Goal: Task Accomplishment & Management: Complete application form

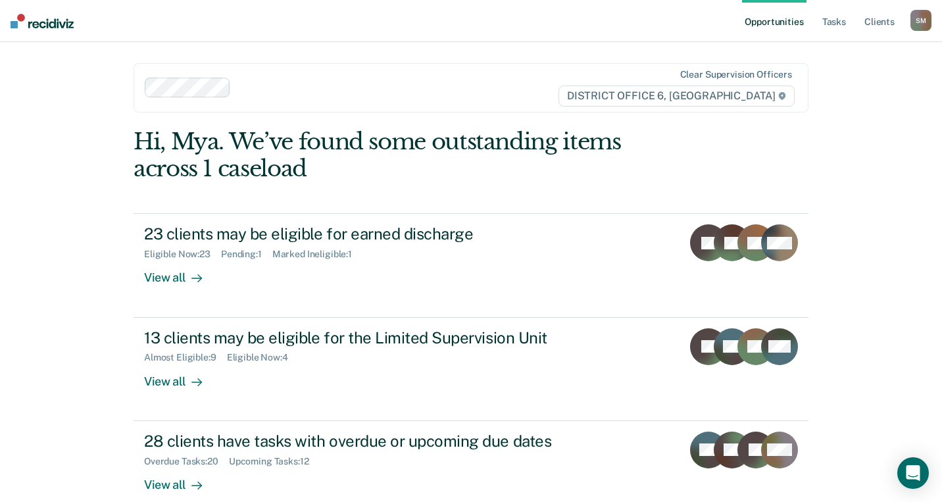
click at [876, 219] on div "Opportunities Tasks Client s [PERSON_NAME] [PERSON_NAME] Profile How it works L…" at bounding box center [471, 251] width 942 height 502
click at [909, 18] on ul "Opportunities Tasks Client s" at bounding box center [826, 21] width 168 height 42
click at [888, 20] on link "Client s" at bounding box center [880, 21] width 36 height 42
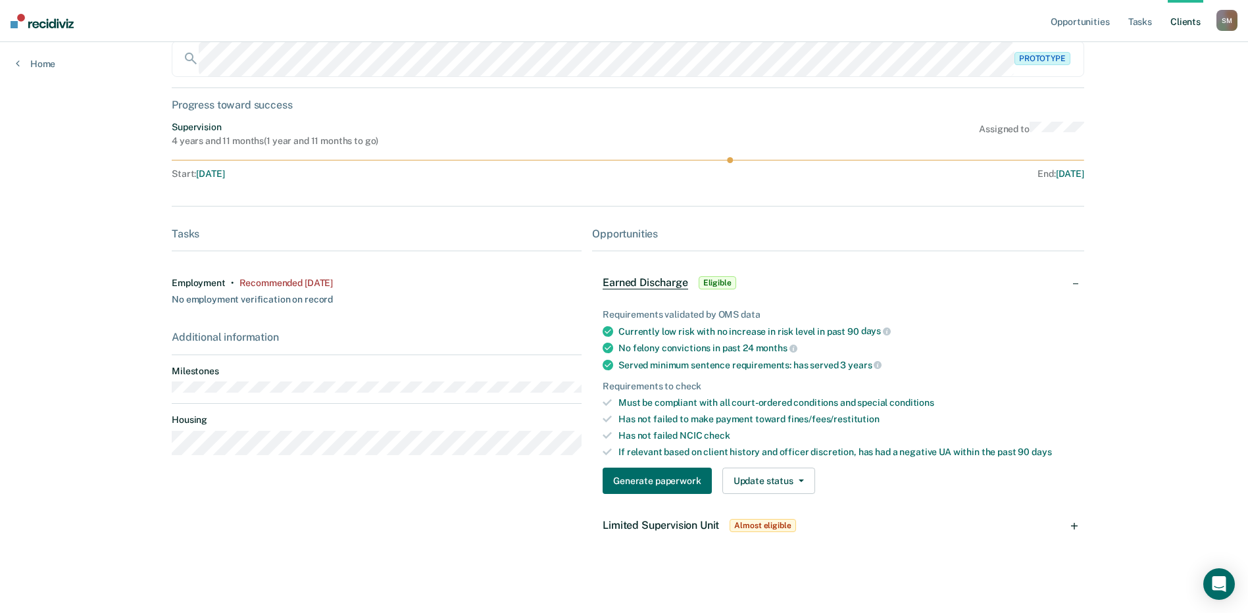
scroll to position [89, 0]
click at [682, 480] on button "Generate paperwork" at bounding box center [657, 479] width 109 height 26
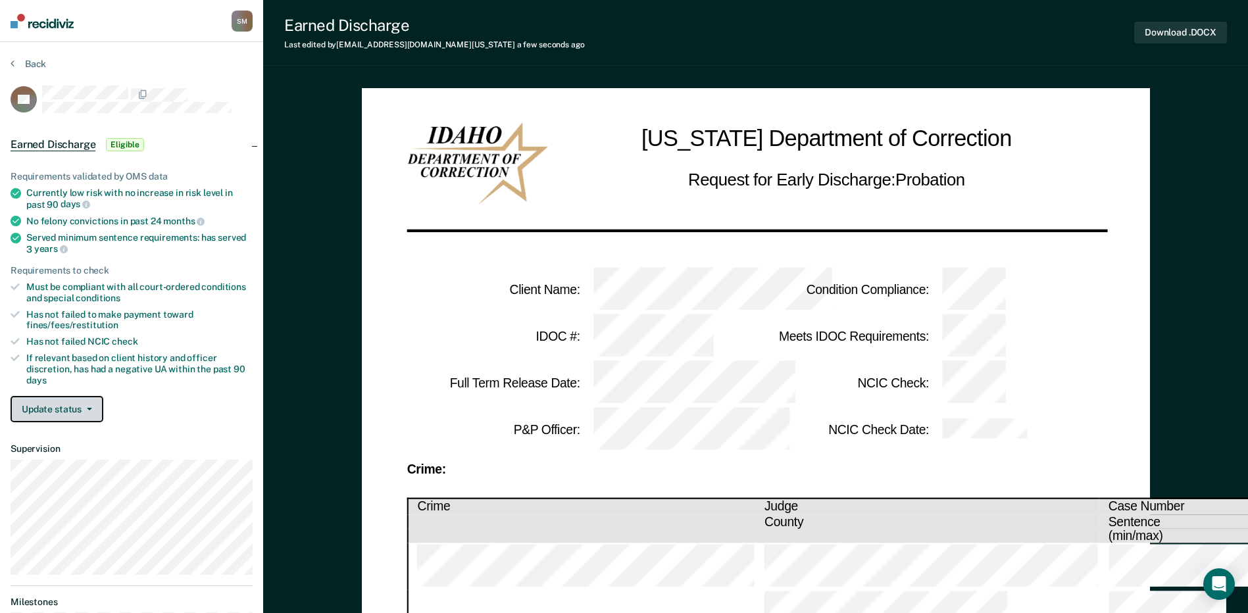
click at [93, 413] on button "Update status" at bounding box center [57, 409] width 93 height 26
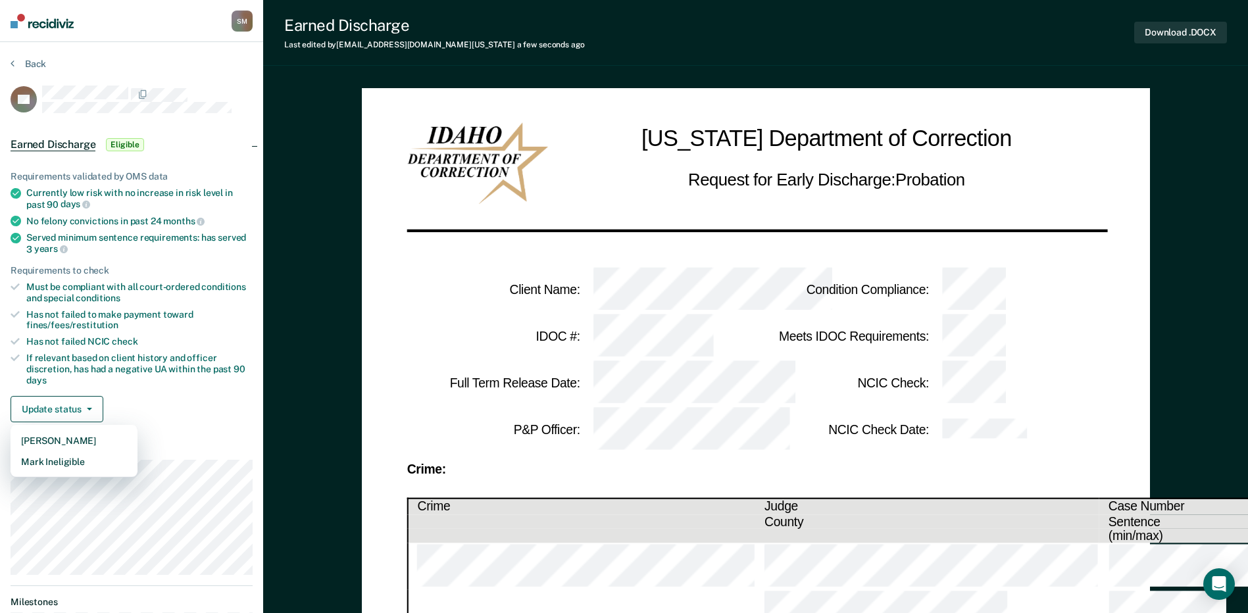
click at [184, 408] on div "Update status [PERSON_NAME] Mark Ineligible" at bounding box center [132, 409] width 242 height 26
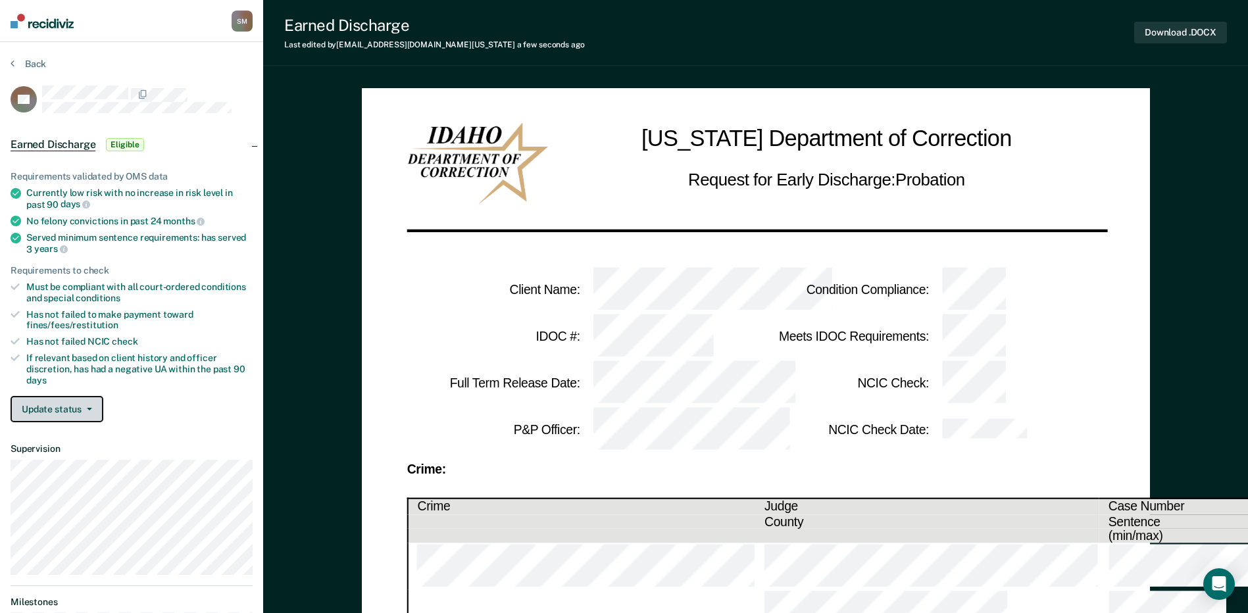
click at [99, 411] on button "Update status" at bounding box center [57, 409] width 93 height 26
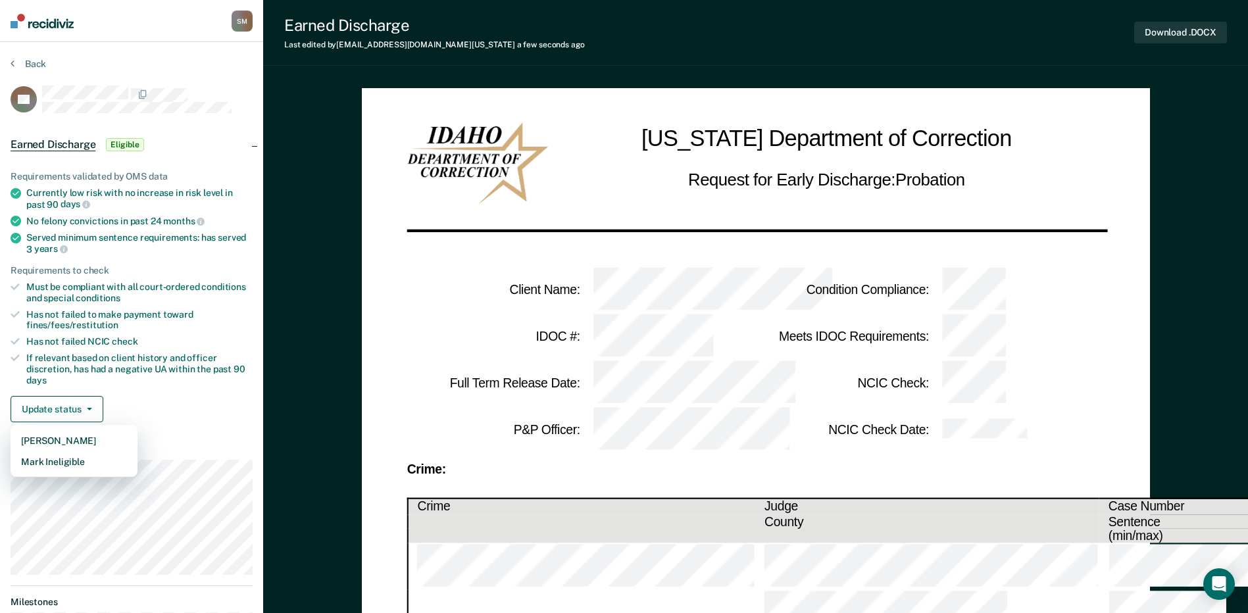
click at [213, 397] on div "Update status [PERSON_NAME] Mark Ineligible" at bounding box center [132, 409] width 242 height 26
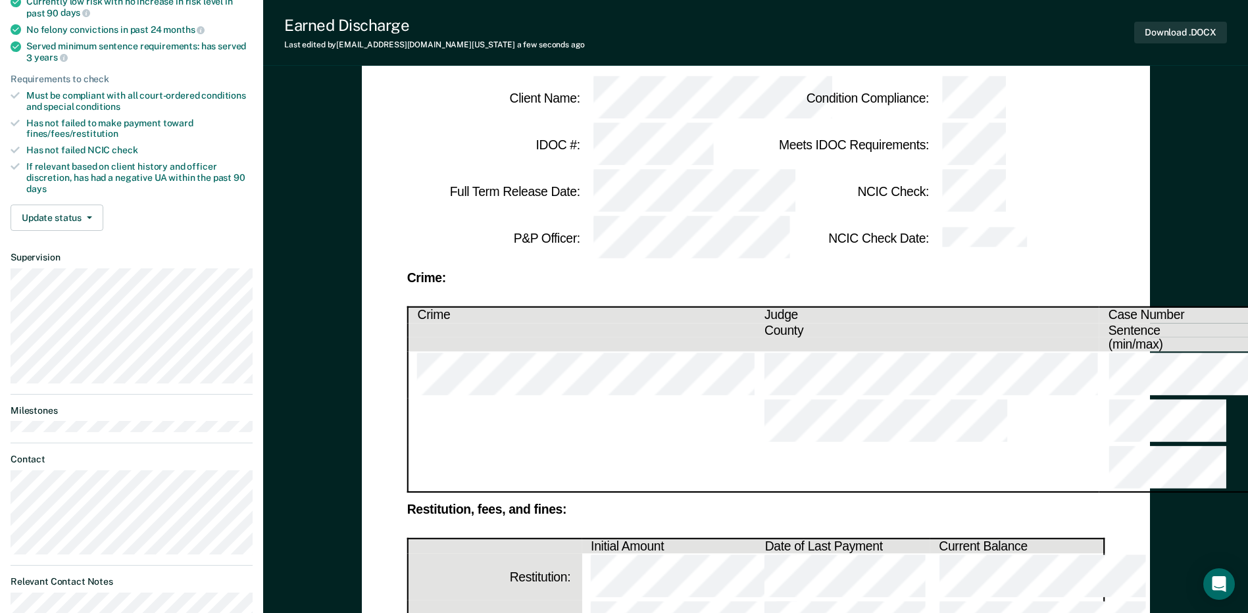
scroll to position [197, 0]
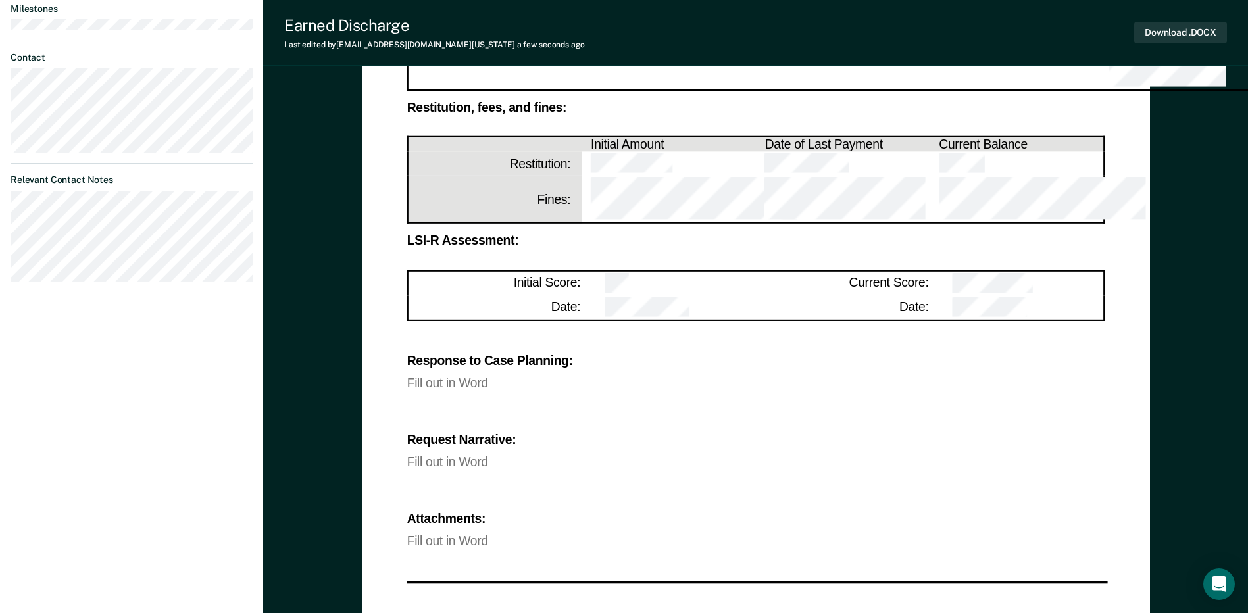
scroll to position [724, 0]
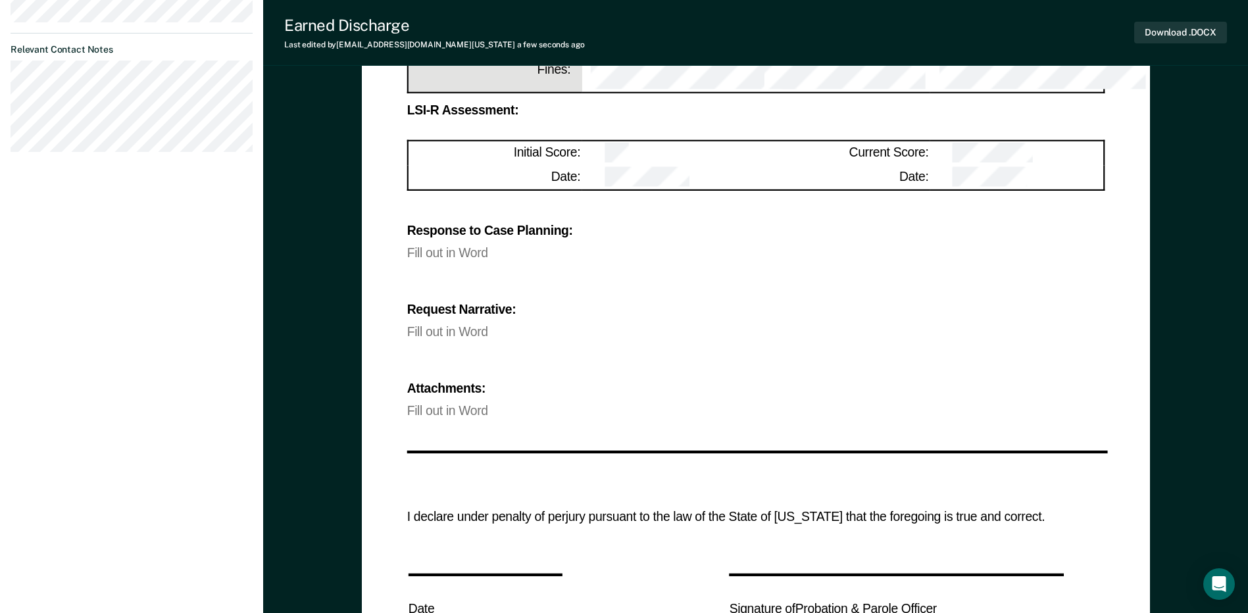
click at [498, 465] on div "I declare under penalty of perjury pursuant to the law of the State of [US_STAT…" at bounding box center [756, 619] width 698 height 309
click at [409, 383] on div "Attachments:" at bounding box center [756, 388] width 698 height 11
click at [426, 406] on div "Fill out in Word" at bounding box center [756, 411] width 698 height 11
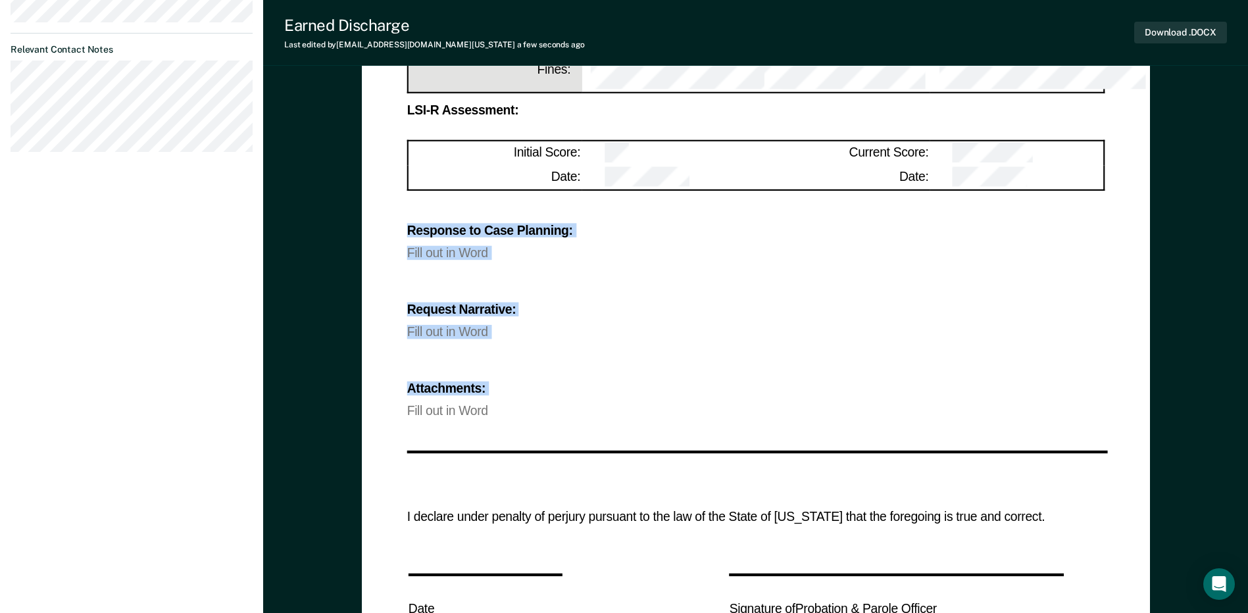
click at [426, 406] on div "Fill out in Word" at bounding box center [756, 411] width 698 height 11
drag, startPoint x: 426, startPoint y: 214, endPoint x: 922, endPoint y: 199, distance: 496.3
click at [922, 202] on div "Response to Case Planning: Fill out in Word Request Narrative: Fill out in Word…" at bounding box center [756, 310] width 698 height 216
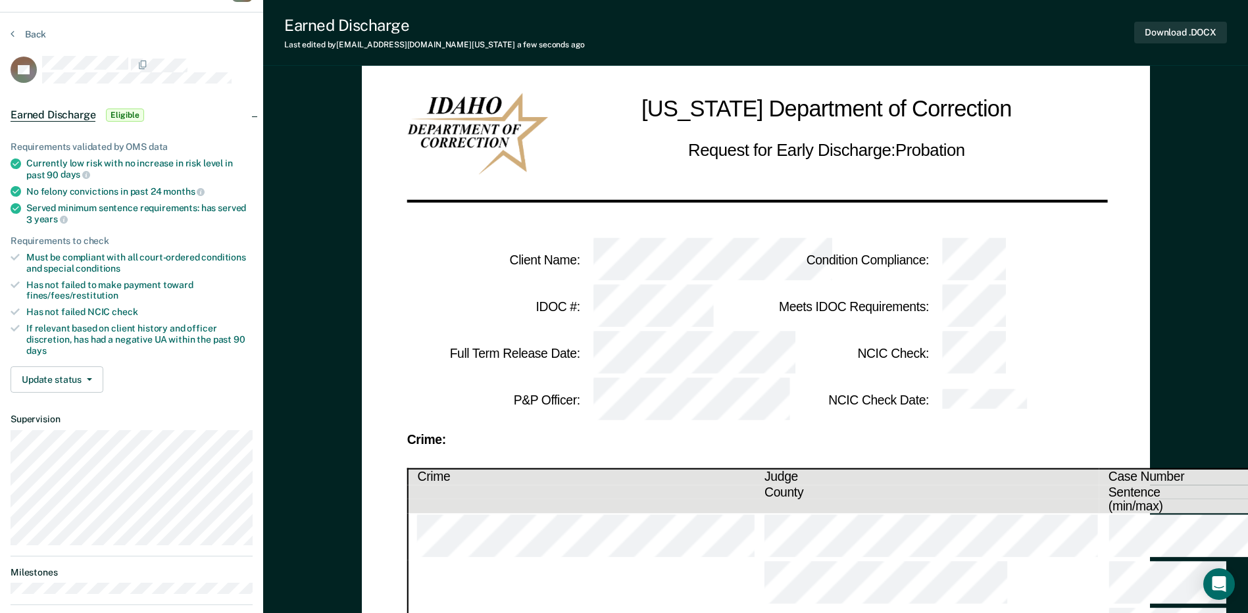
scroll to position [0, 0]
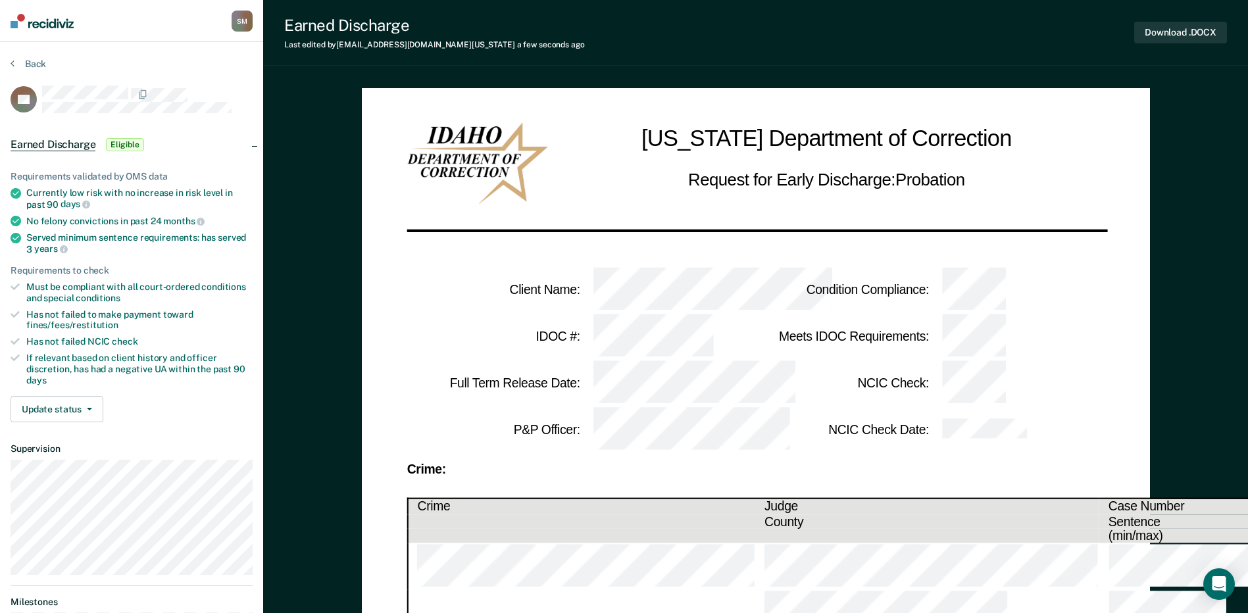
click at [951, 193] on div "[US_STATE] Department of Correction Request for Early Discharge: Probation" at bounding box center [826, 163] width 557 height 82
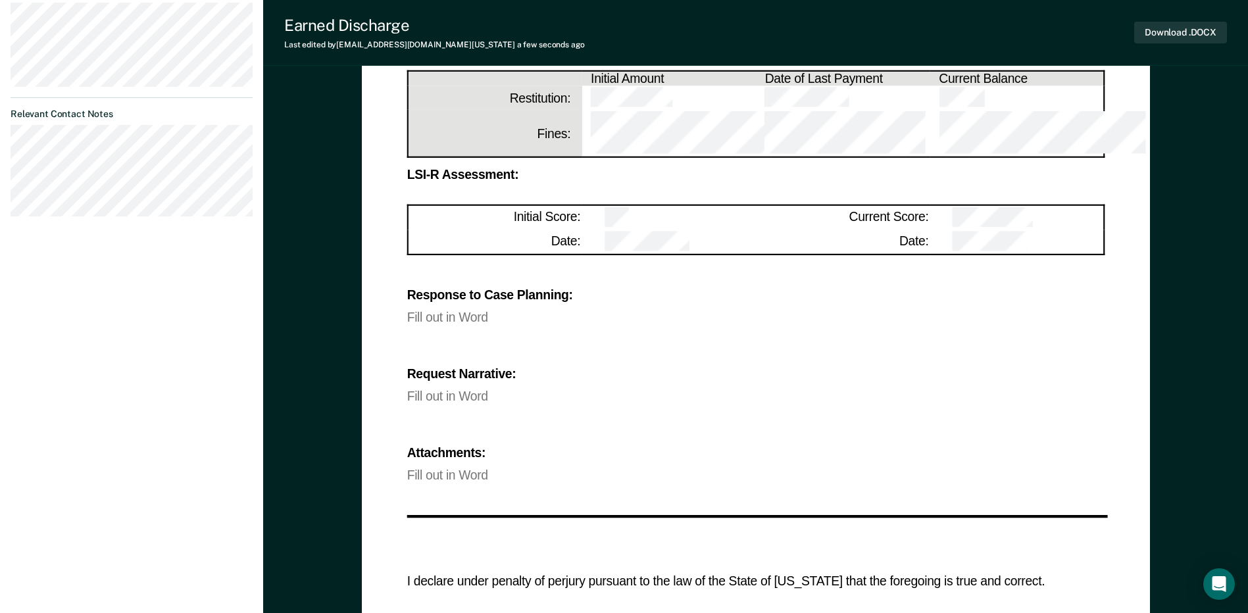
scroll to position [526, 0]
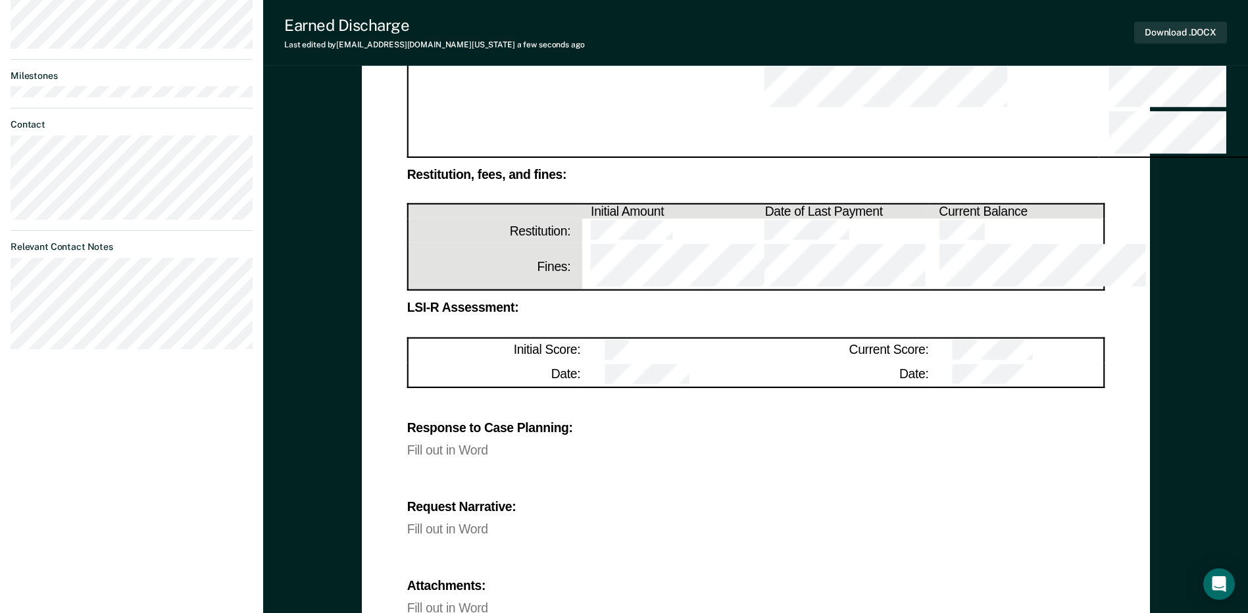
click at [480, 501] on div "Fill out in Word" at bounding box center [756, 529] width 698 height 11
drag, startPoint x: 464, startPoint y: 336, endPoint x: 451, endPoint y: 269, distance: 67.6
click at [451, 399] on div "Response to Case Planning: Fill out in Word Request Narrative: Fill out in Word…" at bounding box center [756, 507] width 698 height 216
click at [457, 445] on div "Fill out in Word" at bounding box center [756, 450] width 698 height 11
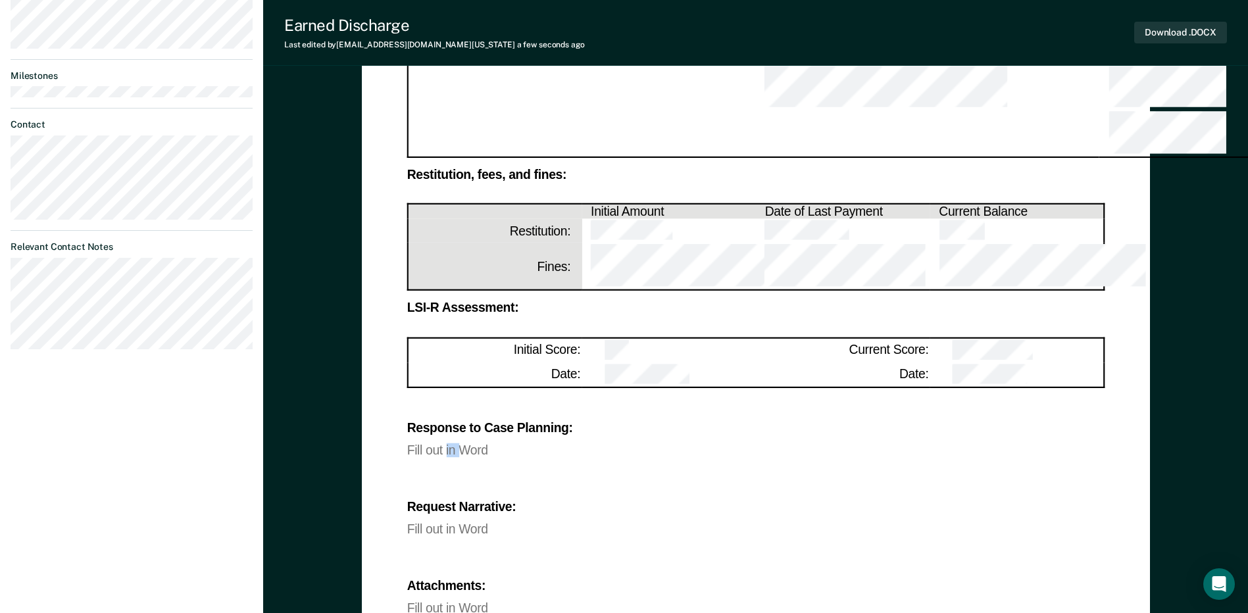
copy div "in"
click at [658, 399] on div "Response to Case Planning: Fill out in Word Request Narrative: Fill out in Word…" at bounding box center [756, 507] width 698 height 216
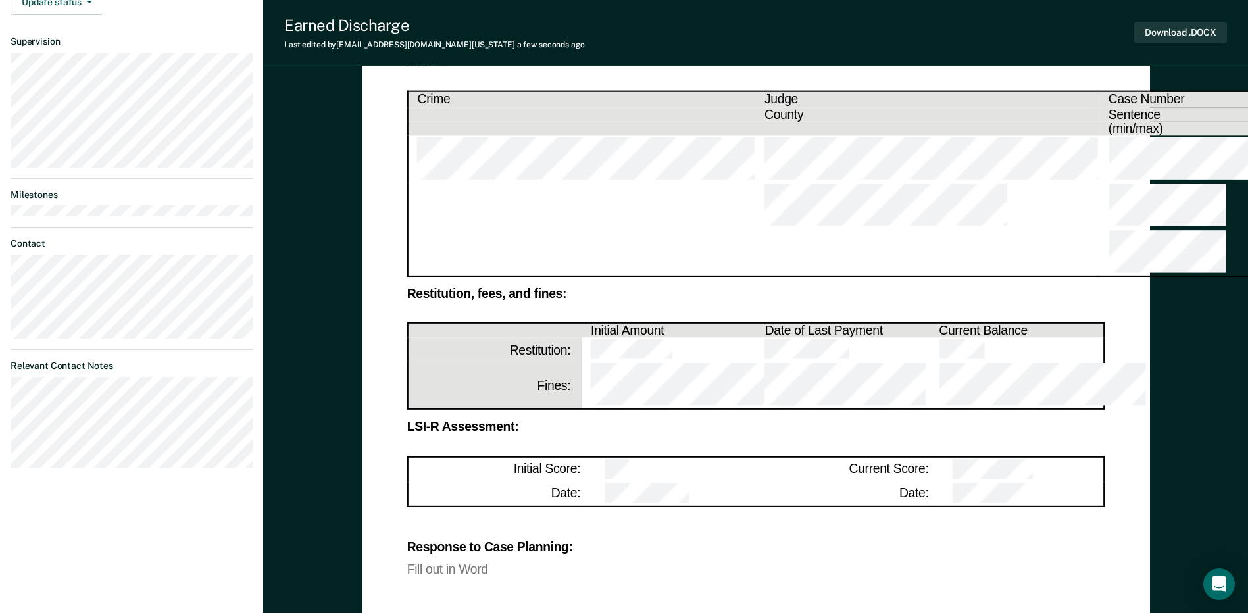
scroll to position [395, 0]
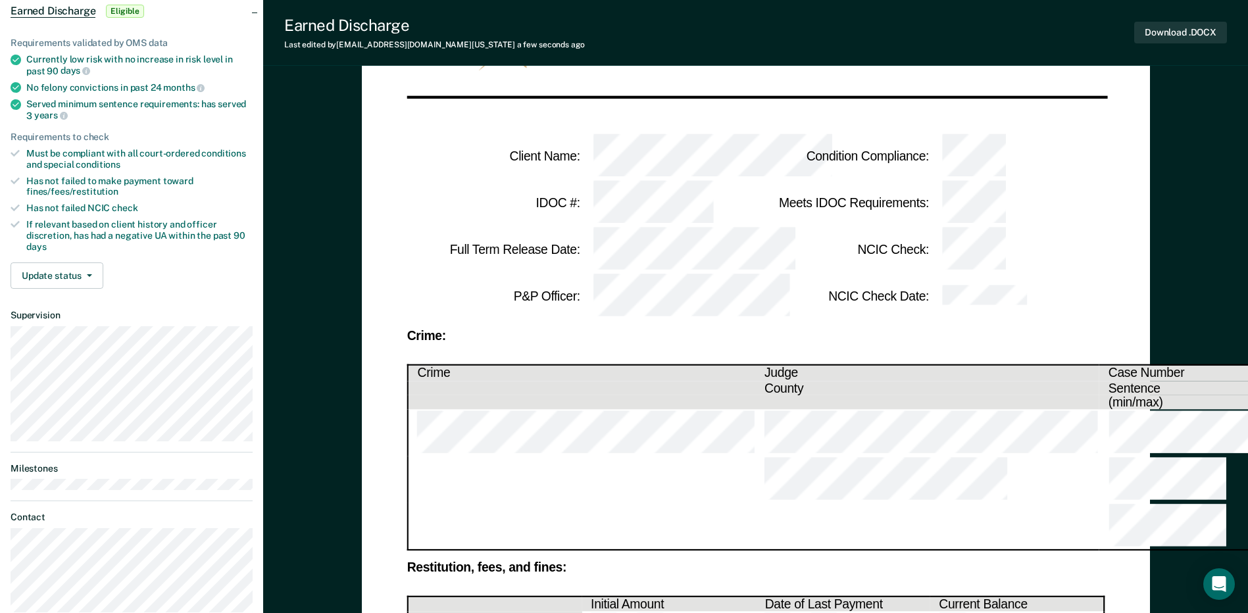
scroll to position [0, 0]
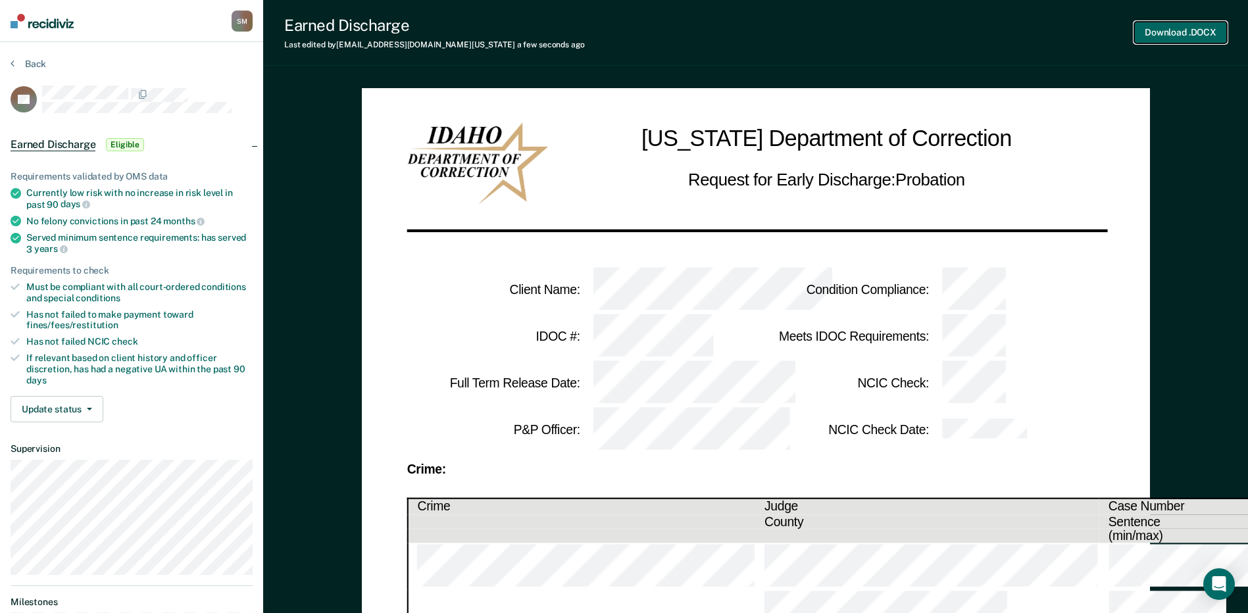
drag, startPoint x: 1188, startPoint y: 27, endPoint x: 1043, endPoint y: 314, distance: 322.2
click at [951, 30] on button "Download .DOCX" at bounding box center [1180, 33] width 93 height 22
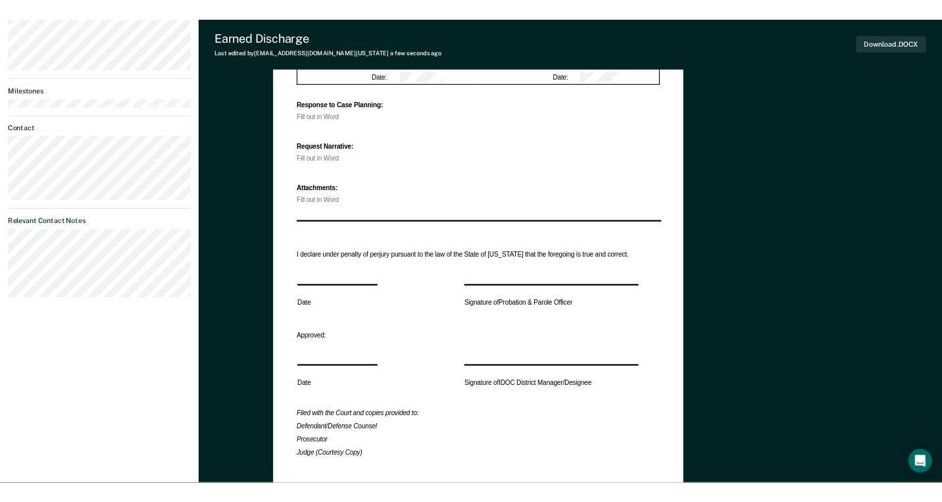
scroll to position [682, 0]
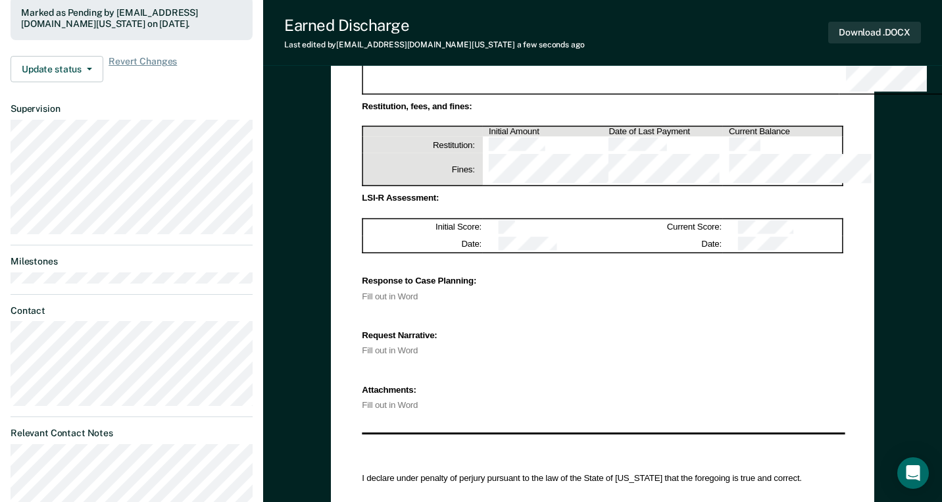
scroll to position [288, 0]
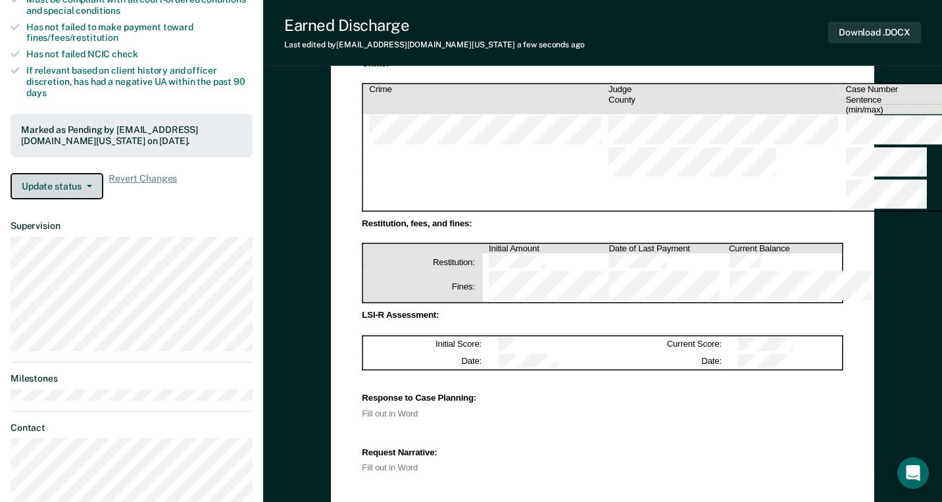
click at [97, 186] on button "Update status" at bounding box center [57, 186] width 93 height 26
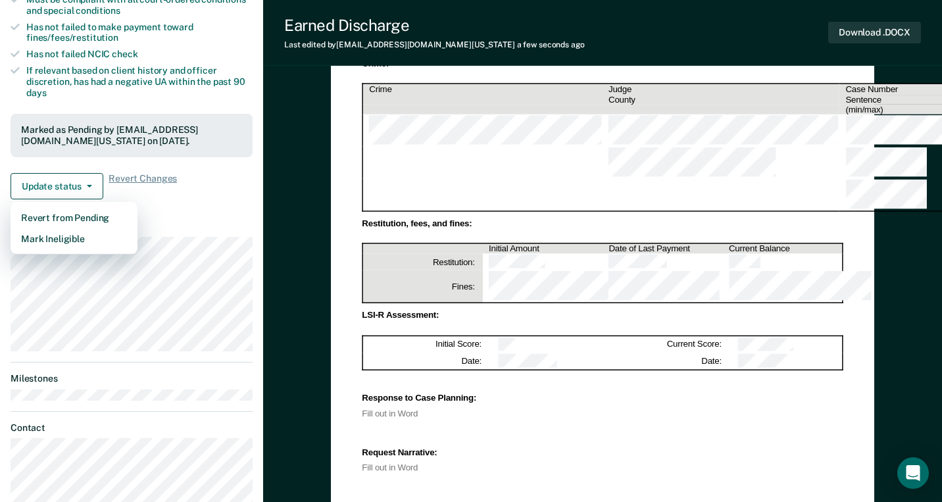
click at [251, 166] on div "Requirements validated by OMS data Currently low risk with no increase in risk …" at bounding box center [131, 35] width 263 height 347
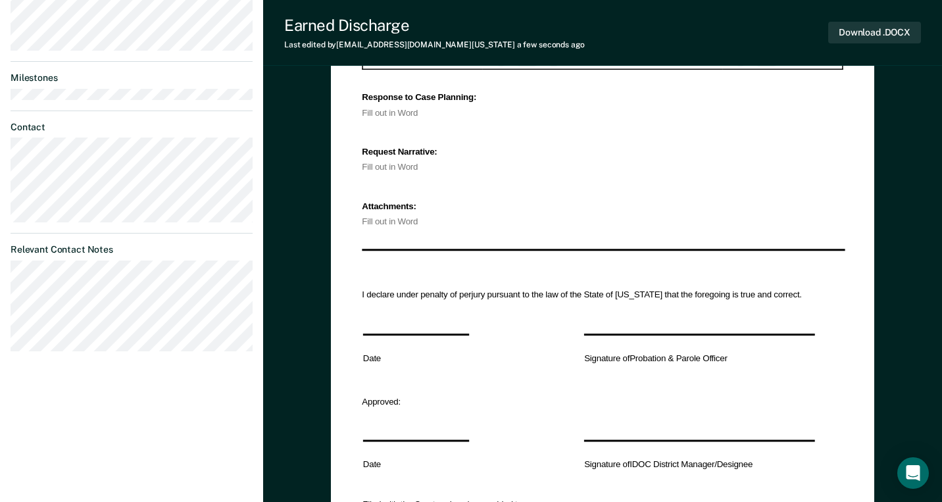
scroll to position [592, 0]
